Goal: Task Accomplishment & Management: Use online tool/utility

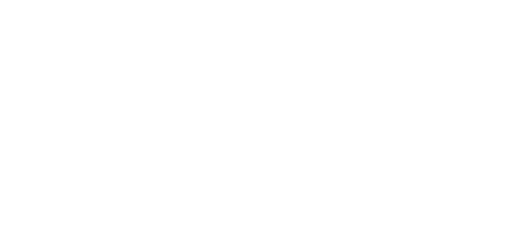
click at [18, 10] on icon at bounding box center [14, 151] width 23 height 297
click at [13, 15] on icon at bounding box center [14, 151] width 23 height 297
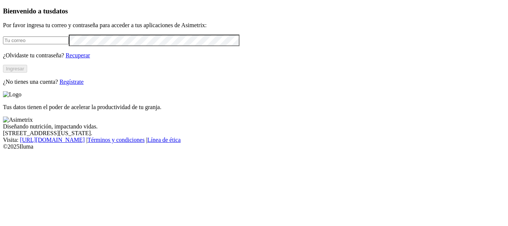
type input "[PERSON_NAME][EMAIL_ADDRESS][PERSON_NAME][DOMAIN_NAME]"
click at [27, 73] on button "Ingresar" at bounding box center [15, 69] width 24 height 8
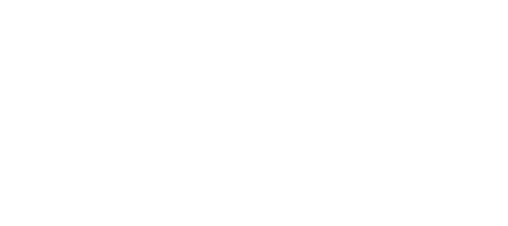
click at [16, 140] on icon at bounding box center [14, 151] width 23 height 23
click at [19, 11] on icon at bounding box center [14, 151] width 23 height 297
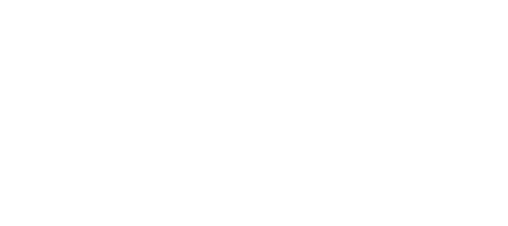
click at [19, 11] on icon at bounding box center [14, 151] width 23 height 297
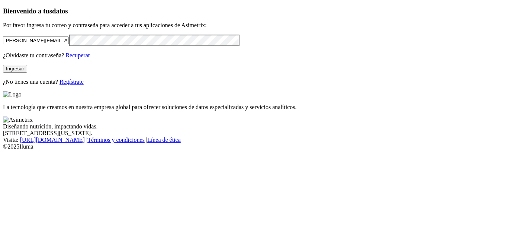
click at [69, 44] on input "[PERSON_NAME][EMAIL_ADDRESS][PERSON_NAME][DOMAIN_NAME]" at bounding box center [36, 40] width 66 height 8
type input "juan.fonseca@contegral.co"
click at [27, 73] on button "Ingresar" at bounding box center [15, 69] width 24 height 8
